Goal: Information Seeking & Learning: Learn about a topic

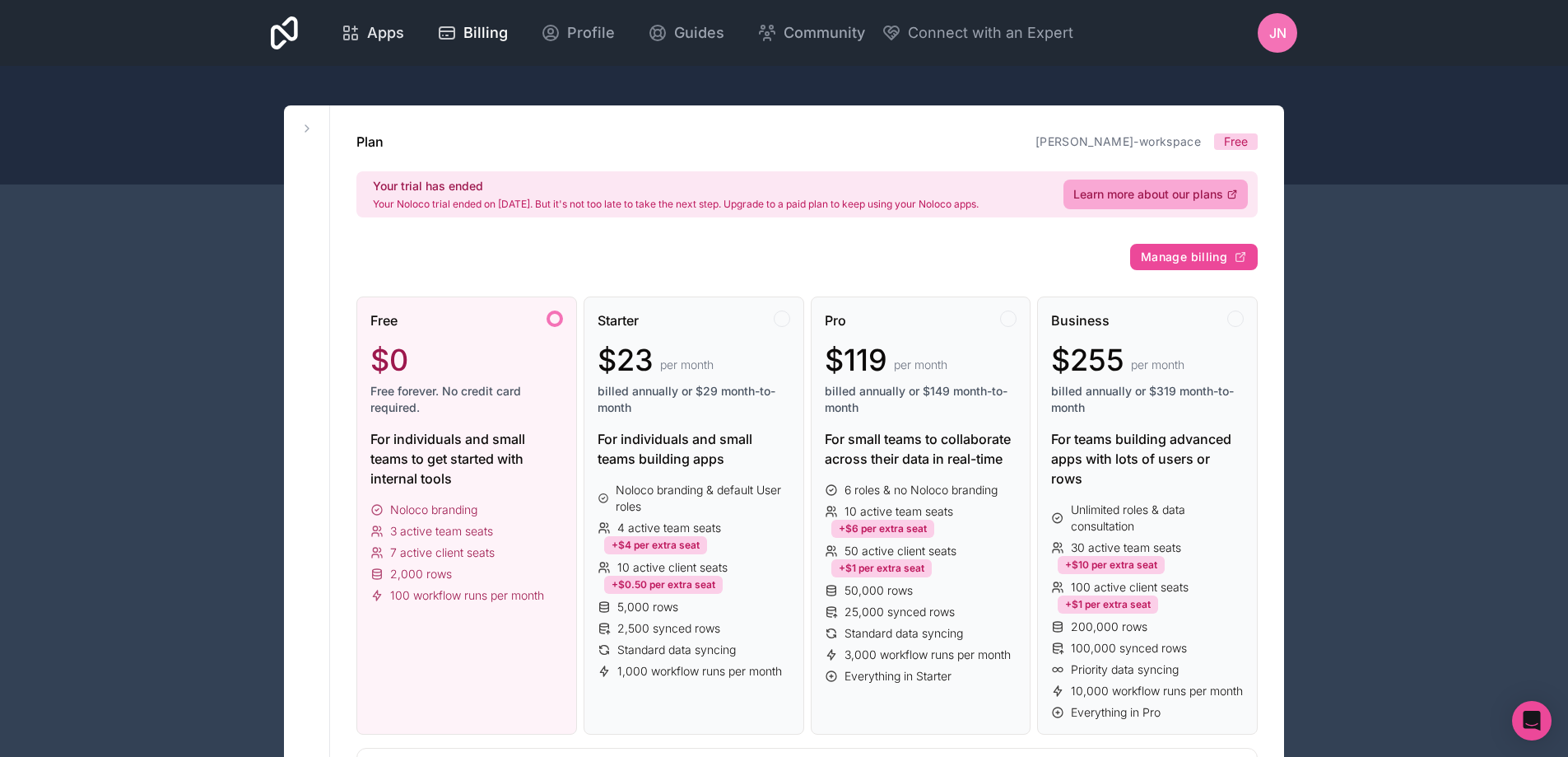
click at [358, 31] on icon at bounding box center [350, 33] width 20 height 20
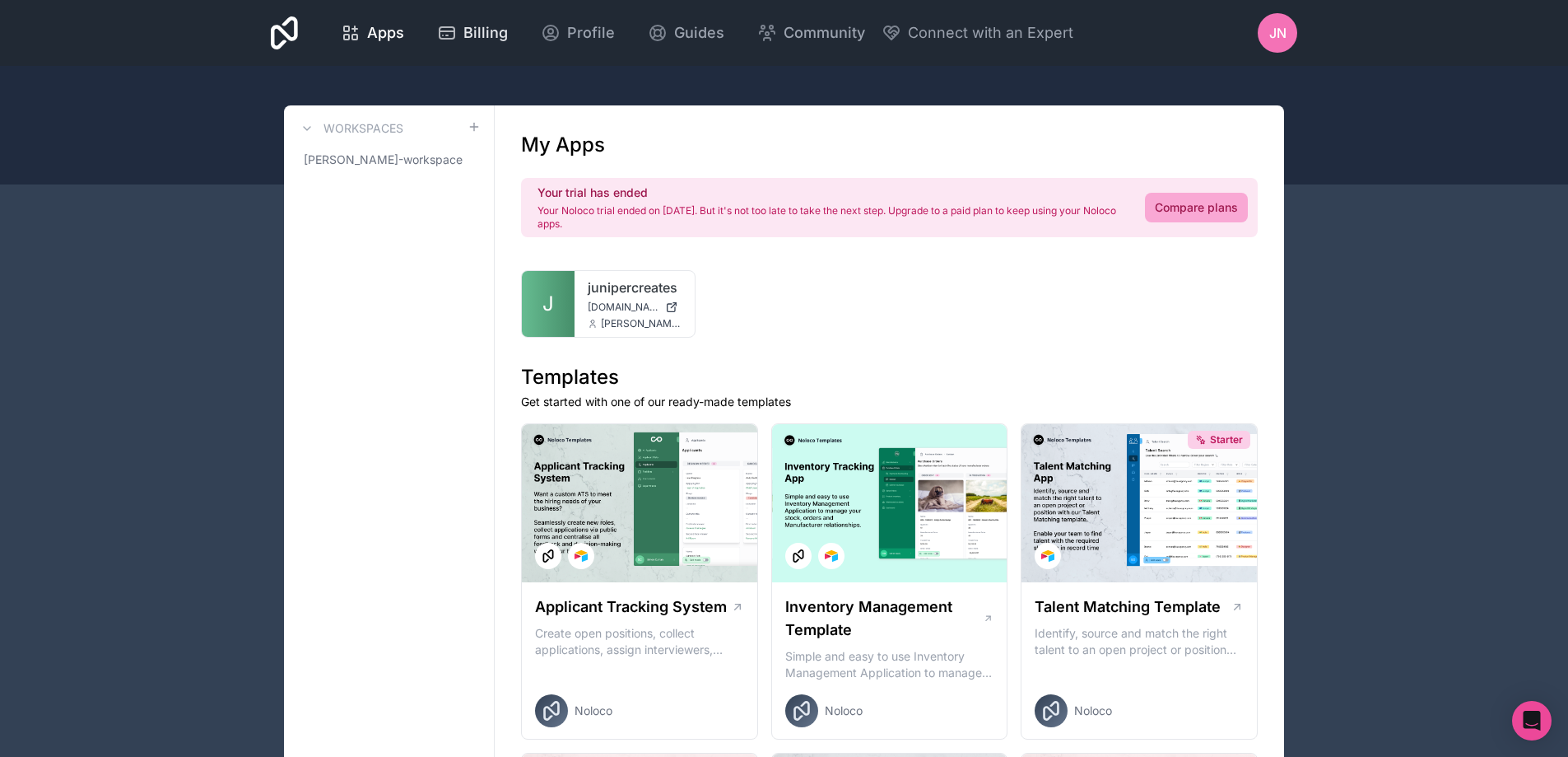
click at [496, 38] on span "Billing" at bounding box center [486, 33] width 45 height 23
click at [500, 44] on span "Billing" at bounding box center [486, 33] width 45 height 23
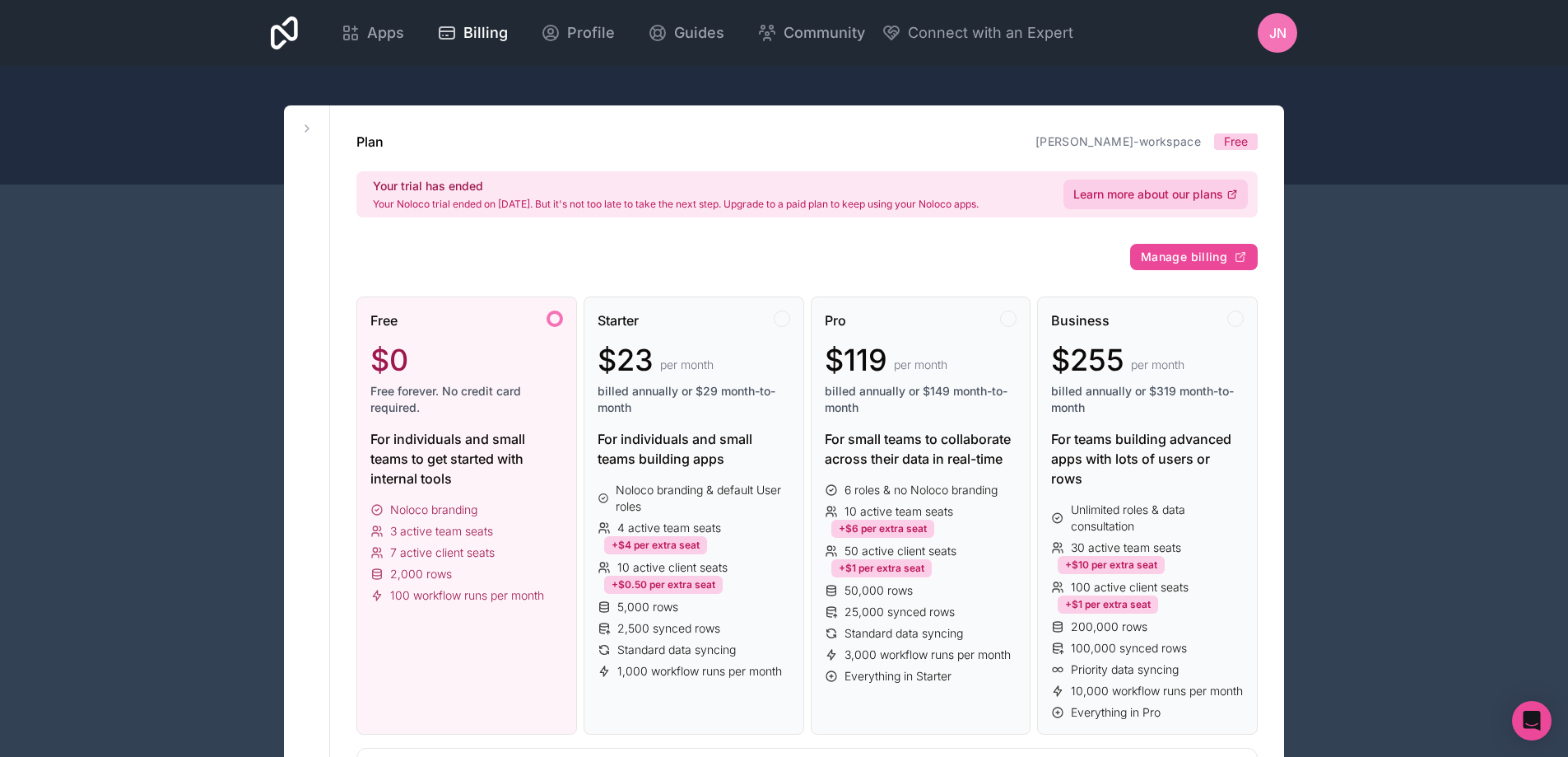
click at [1109, 191] on span "Learn more about our plans" at bounding box center [1148, 194] width 150 height 17
